Goal: Transaction & Acquisition: Purchase product/service

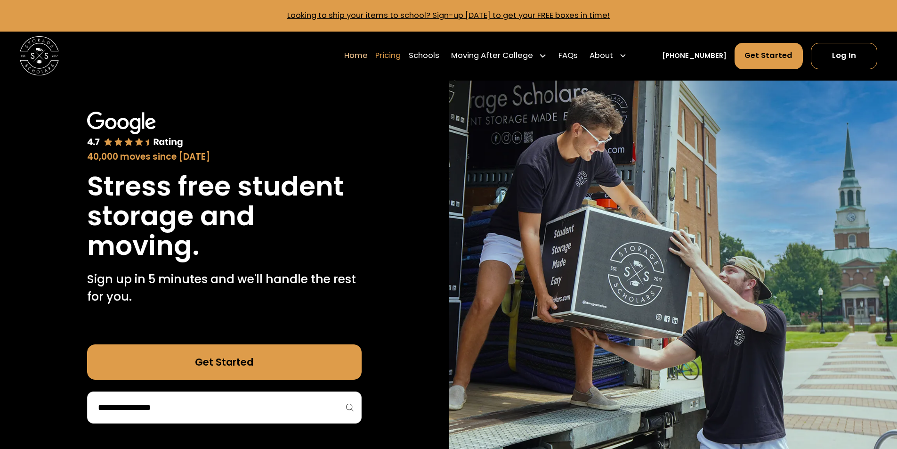
click at [396, 53] on link "Pricing" at bounding box center [387, 55] width 25 height 27
click at [0, 0] on div at bounding box center [0, 0] width 0 height 0
click at [396, 53] on link "Pricing" at bounding box center [387, 55] width 25 height 27
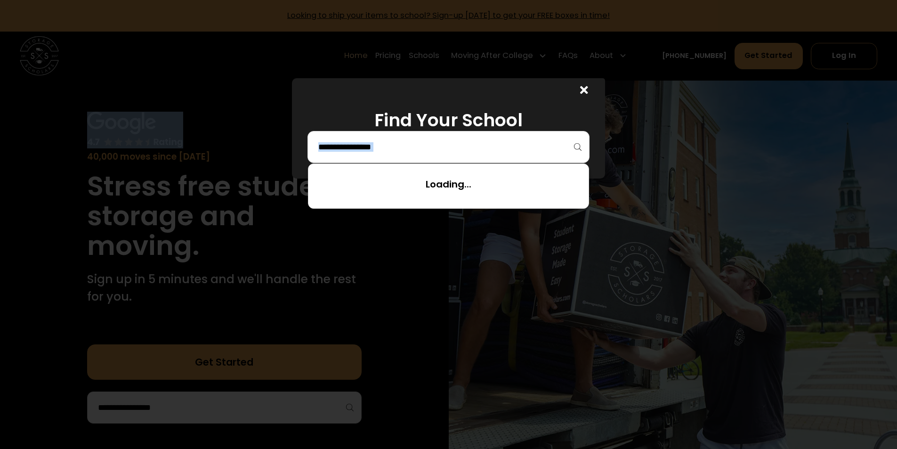
click at [494, 143] on input "search" at bounding box center [448, 147] width 262 height 16
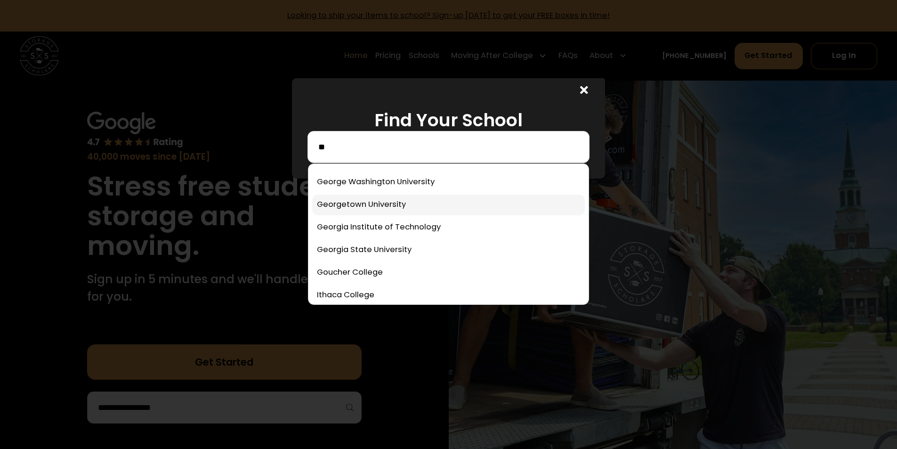
scroll to position [471, 0]
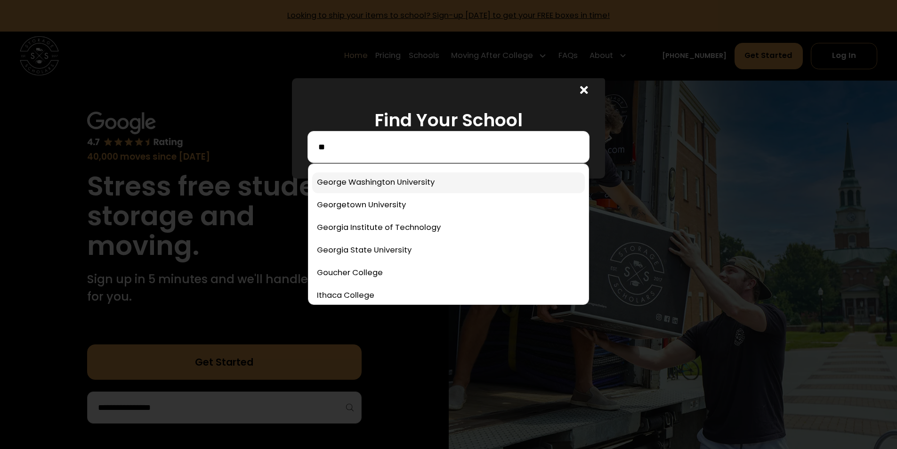
type input "**"
click at [415, 190] on link at bounding box center [448, 182] width 273 height 21
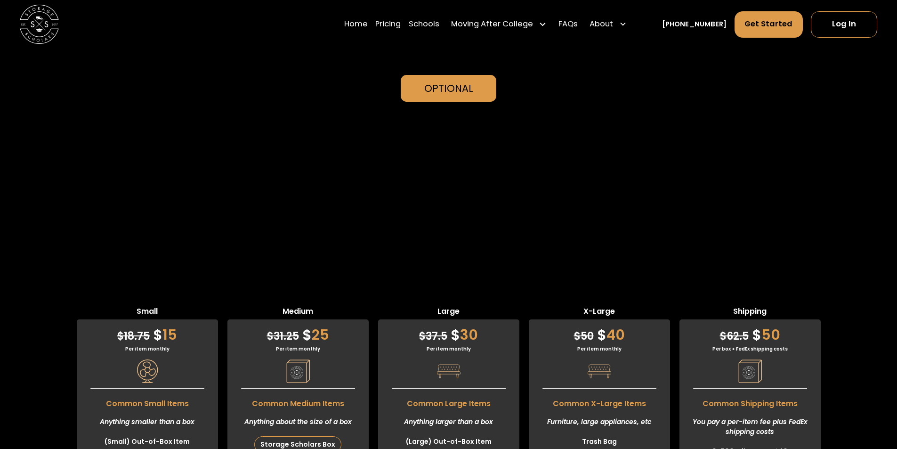
scroll to position [2213, 0]
